Goal: Information Seeking & Learning: Learn about a topic

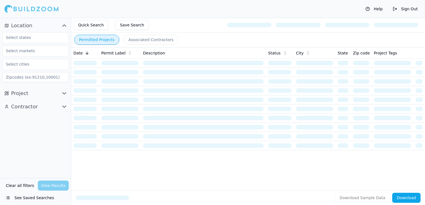
click at [21, 198] on button "See Saved Searches" at bounding box center [35, 198] width 66 height 10
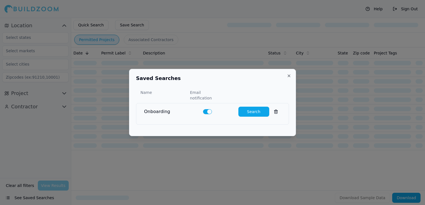
click at [251, 113] on button "Search" at bounding box center [253, 112] width 31 height 10
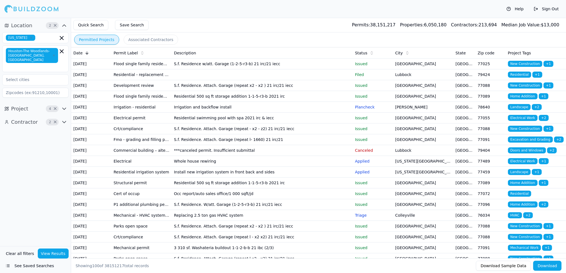
drag, startPoint x: 396, startPoint y: 1, endPoint x: 54, endPoint y: 117, distance: 360.8
click at [54, 121] on span "×" at bounding box center [55, 122] width 4 height 3
click at [55, 108] on span "×" at bounding box center [55, 109] width 4 height 3
click at [64, 108] on icon "button" at bounding box center [64, 109] width 3 height 2
click at [64, 106] on icon "button" at bounding box center [64, 109] width 7 height 7
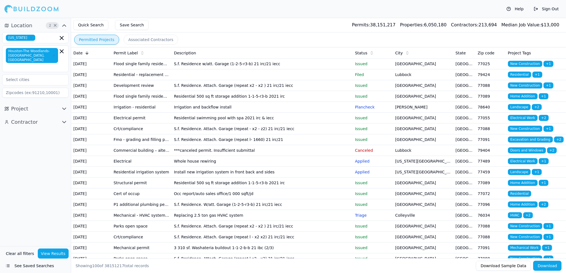
click at [68, 118] on button "Contractor" at bounding box center [35, 122] width 66 height 9
click at [49, 129] on input "text" at bounding box center [32, 134] width 59 height 10
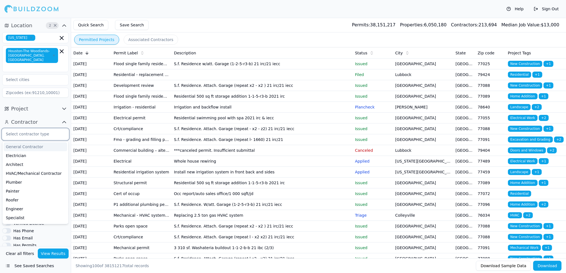
click at [38, 143] on div "General Contractor" at bounding box center [36, 147] width 64 height 9
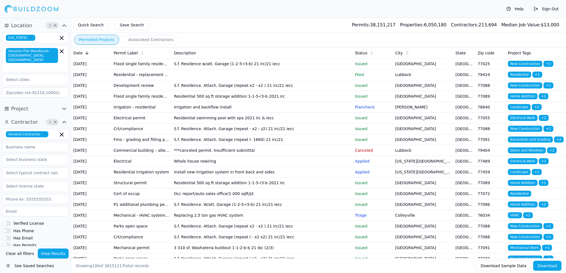
click at [48, 205] on div "Has Email" at bounding box center [35, 238] width 66 height 5
click at [48, 205] on div "Clear all filters View Results See Saved Searches" at bounding box center [35, 259] width 71 height 27
click at [53, 205] on button "View Results" at bounding box center [53, 254] width 31 height 10
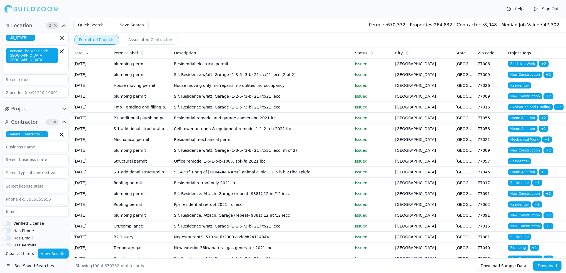
click at [67, 106] on icon "button" at bounding box center [64, 109] width 7 height 7
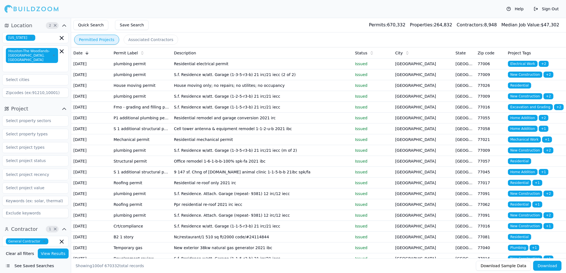
click at [67, 106] on icon "button" at bounding box center [64, 109] width 7 height 7
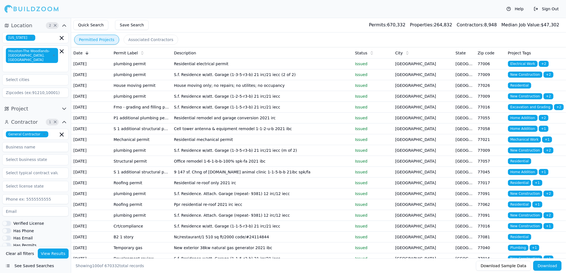
click at [63, 119] on icon "button" at bounding box center [64, 122] width 7 height 7
click at [54, 205] on div "Has Email" at bounding box center [35, 238] width 66 height 5
click at [56, 121] on span "×" at bounding box center [55, 122] width 4 height 3
click at [65, 120] on icon "button" at bounding box center [64, 122] width 7 height 7
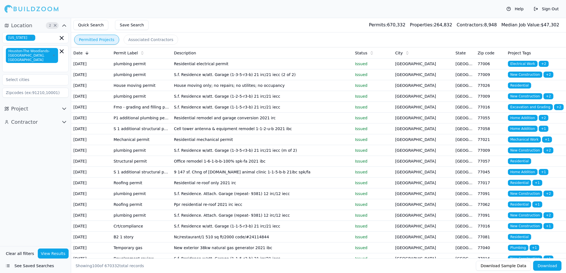
click at [64, 119] on icon "button" at bounding box center [64, 122] width 7 height 7
click at [47, 132] on input "text" at bounding box center [32, 134] width 59 height 10
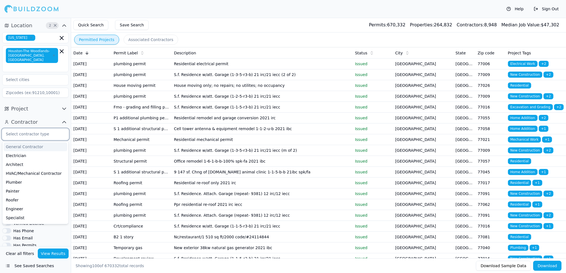
click at [31, 143] on div "General Contractor" at bounding box center [36, 147] width 64 height 9
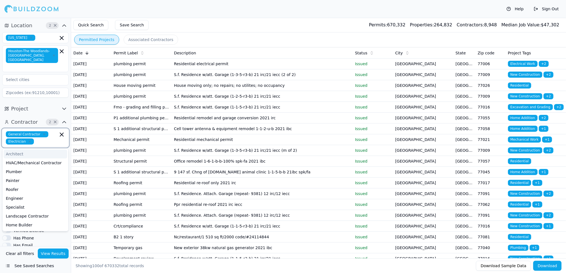
click at [28, 140] on icon "button" at bounding box center [29, 141] width 3 height 3
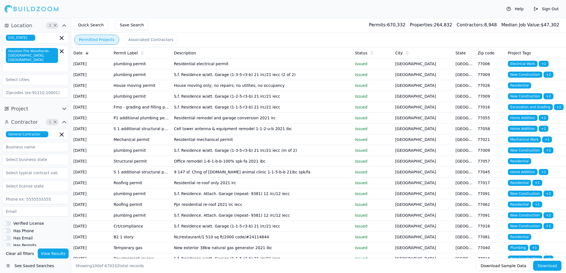
click at [38, 111] on div "Project" at bounding box center [35, 108] width 71 height 13
click at [65, 106] on icon "button" at bounding box center [64, 109] width 7 height 7
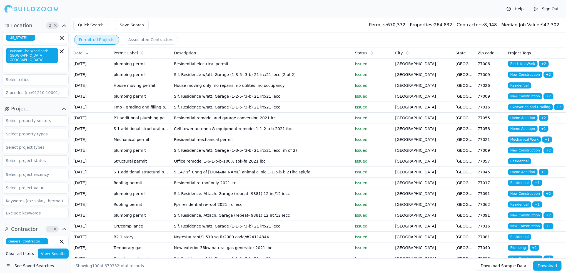
click at [65, 106] on icon "button" at bounding box center [64, 109] width 7 height 7
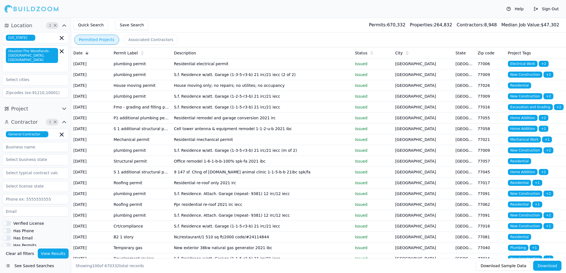
click at [52, 205] on button "View Results" at bounding box center [53, 254] width 31 height 10
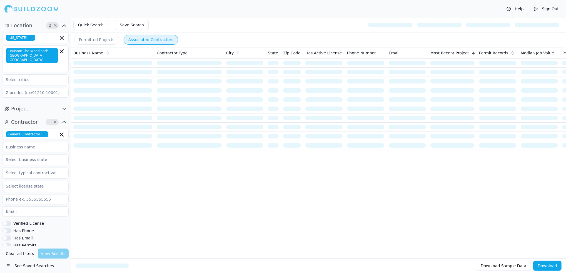
click at [150, 38] on button "Associated Contractors" at bounding box center [151, 40] width 54 height 10
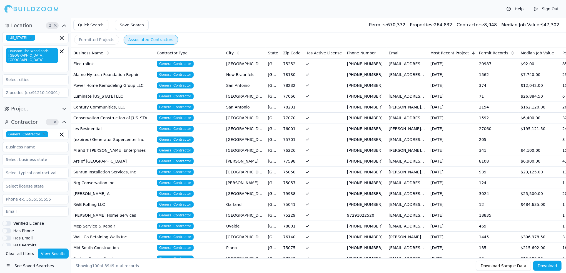
click at [369, 42] on div "Permitted Projects Associated Contractors" at bounding box center [318, 40] width 495 height 14
click at [208, 51] on div "Contractor Type" at bounding box center [189, 53] width 65 height 6
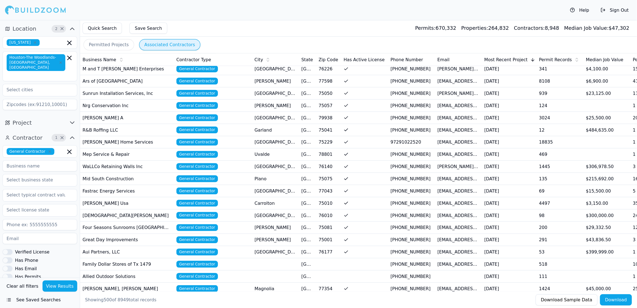
scroll to position [4423, 0]
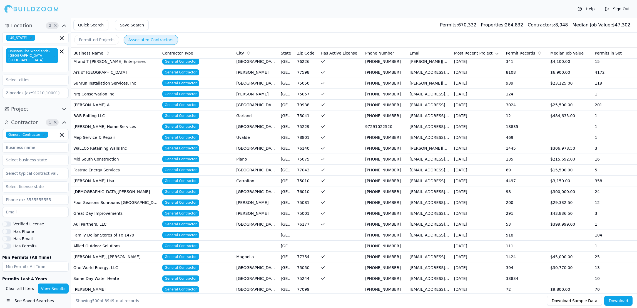
drag, startPoint x: 483, startPoint y: 0, endPoint x: 392, endPoint y: 28, distance: 94.8
click at [392, 28] on div "Quick Search Save Search Permits: 670,332 Properties: 264,832 Contractors: 8,94…" at bounding box center [354, 25] width 566 height 15
click at [213, 51] on div "Contractor Type" at bounding box center [196, 53] width 69 height 6
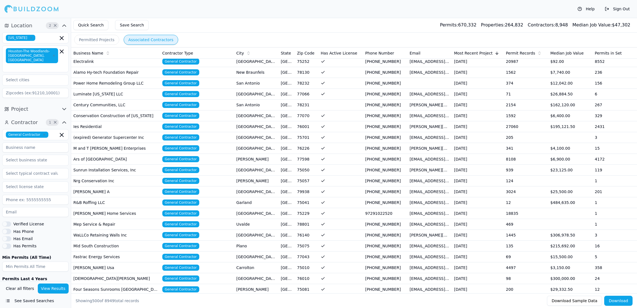
scroll to position [0, 0]
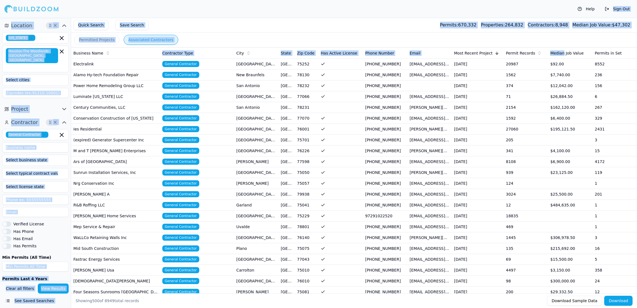
drag, startPoint x: 630, startPoint y: 1, endPoint x: 561, endPoint y: 50, distance: 85.0
click at [424, 50] on div "Help Sign Out Location 2 × [US_STATE] [GEOGRAPHIC_DATA]-[GEOGRAPHIC_DATA] Woodl…" at bounding box center [318, 163] width 637 height 290
click at [382, 27] on div "Quick Search Save Search Permits: 670,332 Properties: 264,832 Contractors: 8,94…" at bounding box center [354, 25] width 566 height 15
